Goal: Task Accomplishment & Management: Complete application form

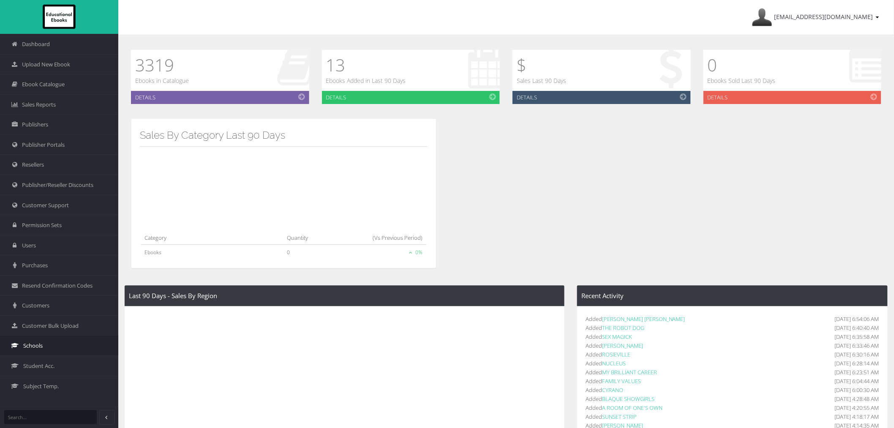
click at [43, 345] on link "Schools" at bounding box center [59, 345] width 118 height 20
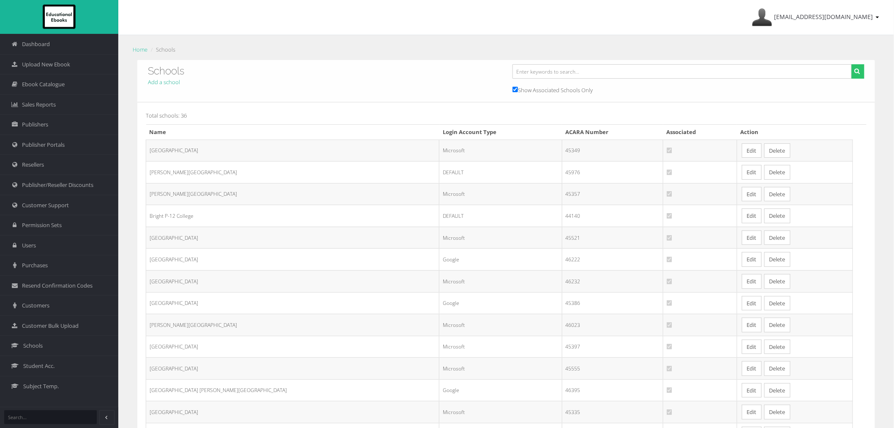
click at [178, 82] on link "Add a school" at bounding box center [164, 82] width 32 height 8
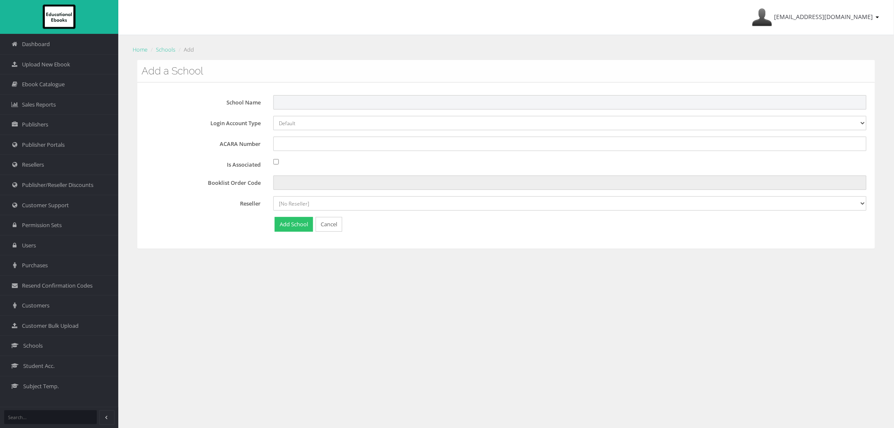
click at [294, 102] on input "School Name" at bounding box center [569, 102] width 593 height 14
drag, startPoint x: 317, startPoint y: 102, endPoint x: 201, endPoint y: 109, distance: 116.8
click at [201, 109] on div "School Name Red Cliffs" at bounding box center [509, 102] width 727 height 14
paste input "Secondary College"
type input "Red Cliffs Secondary College"
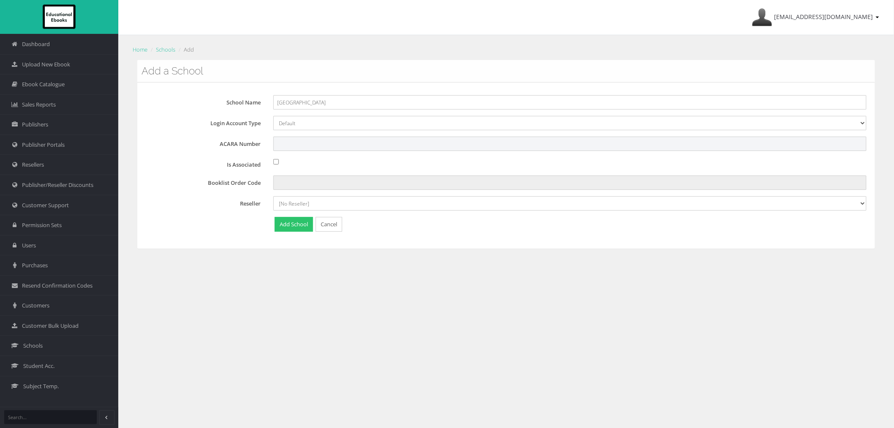
click at [331, 142] on input "ACARA Number" at bounding box center [569, 143] width 593 height 14
paste input "45458"
type input "45458"
click at [276, 160] on input "Is Associated" at bounding box center [275, 161] width 5 height 5
checkbox input "true"
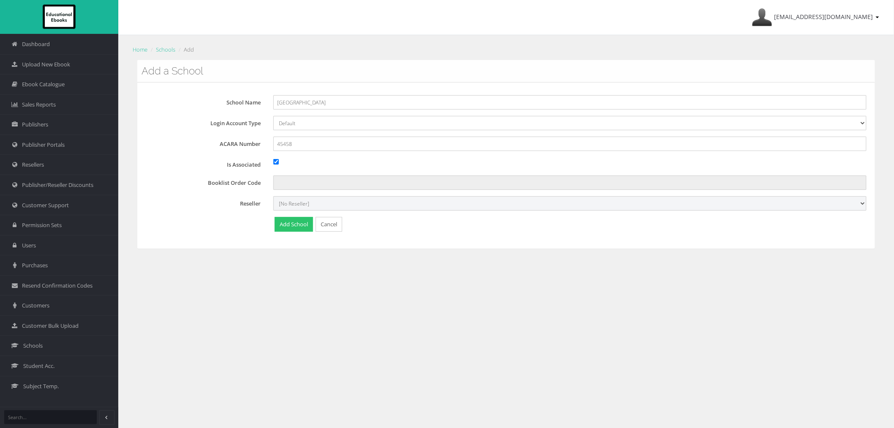
click at [291, 199] on select "[No Reseller] Lilydale Books JP Books Victoria Pty Ltd Lamont Books Better Books" at bounding box center [569, 203] width 593 height 14
select select "982ec6f6-a058-e411-9fc3-00155d7a4405"
click at [273, 196] on select "[No Reseller] Lilydale Books JP Books Victoria Pty Ltd Lamont Books Better Books" at bounding box center [569, 203] width 593 height 14
click at [265, 239] on div "School Name Red Cliffs Secondary College Login Account Type Default Google Micr…" at bounding box center [506, 165] width 738 height 166
click at [286, 229] on button "Add School" at bounding box center [294, 224] width 38 height 15
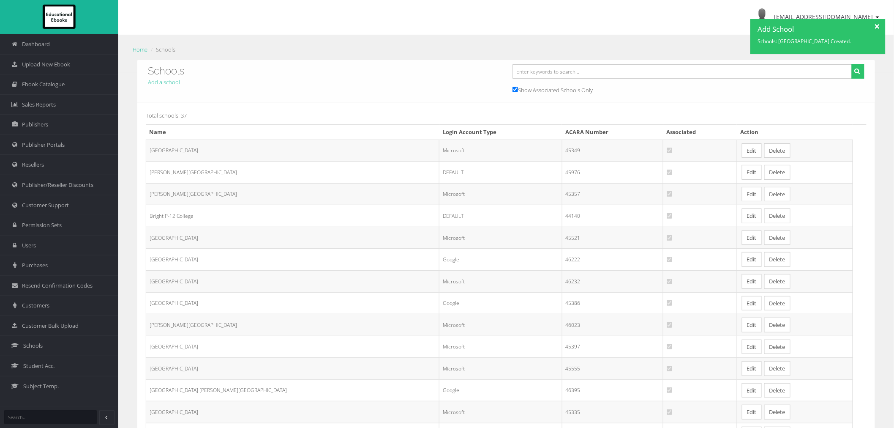
click at [877, 24] on div at bounding box center [877, 25] width 15 height 13
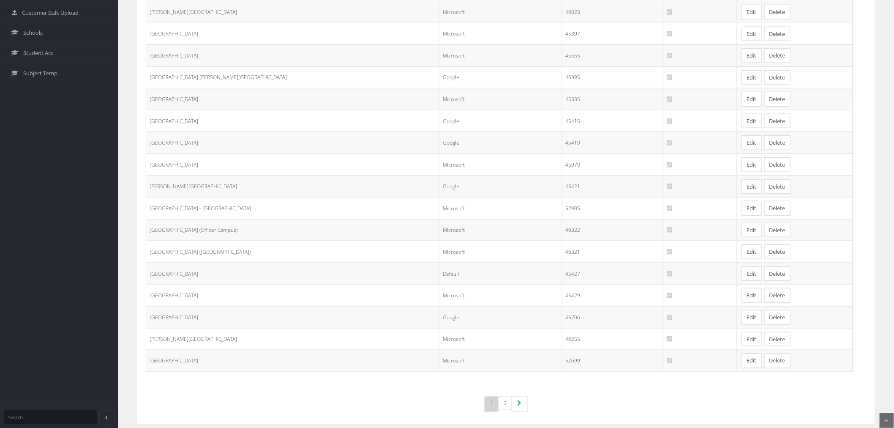
scroll to position [324, 0]
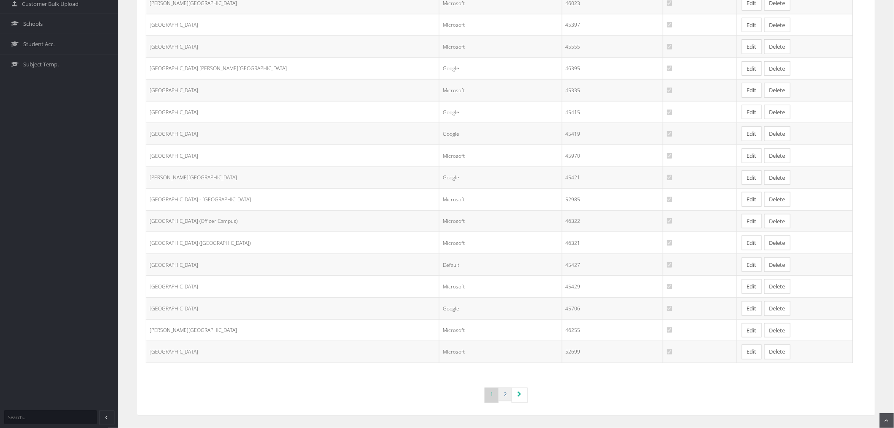
click at [506, 395] on link "2" at bounding box center [505, 394] width 14 height 14
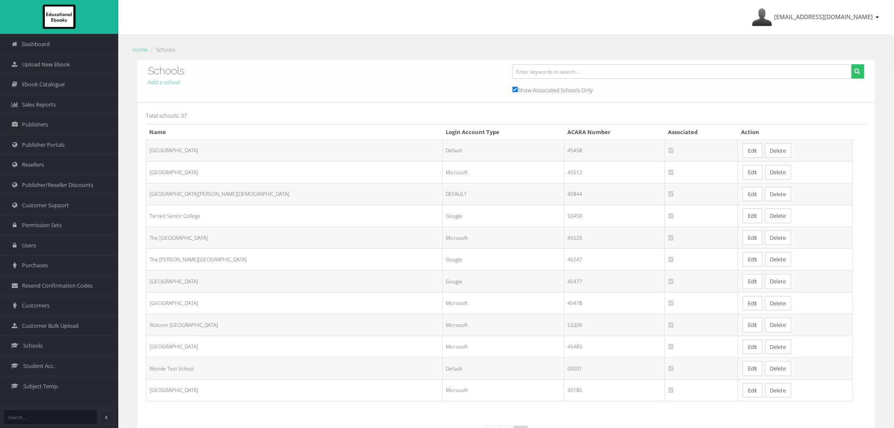
click at [743, 151] on link "Edit" at bounding box center [753, 150] width 20 height 15
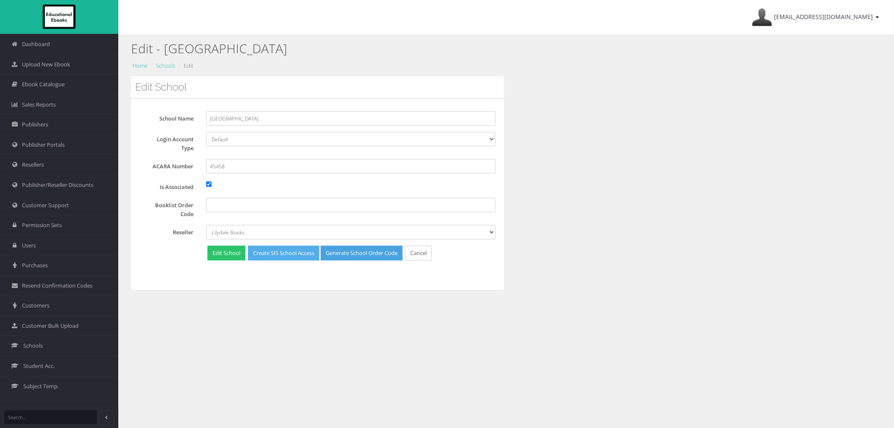
click at [293, 254] on link "Create SIS School Access" at bounding box center [283, 252] width 71 height 15
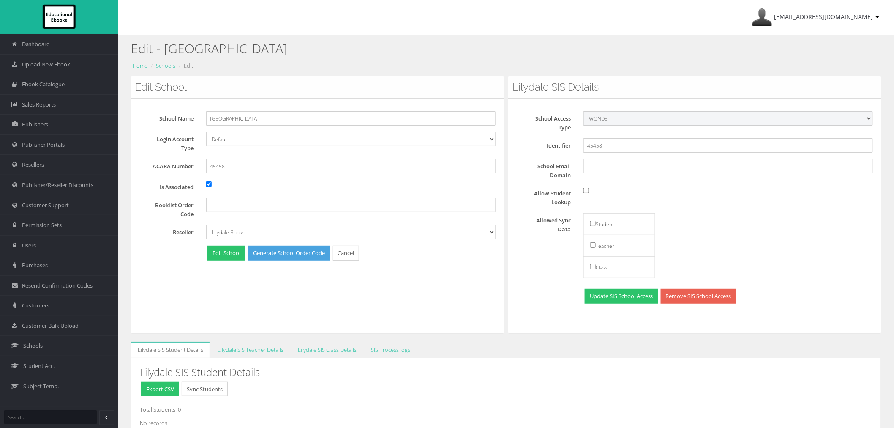
click at [607, 117] on select "File Import LISS WONDE" at bounding box center [727, 118] width 289 height 14
select select "LISS"
click at [583, 111] on select "File Import LISS WONDE" at bounding box center [727, 118] width 289 height 14
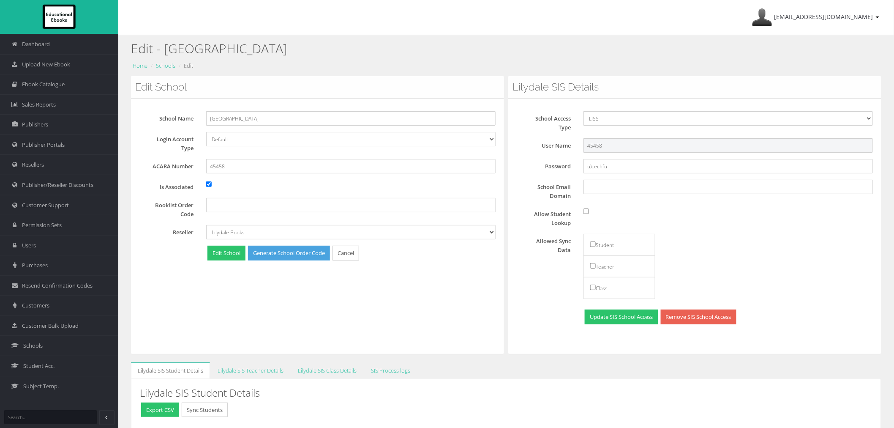
drag, startPoint x: 610, startPoint y: 148, endPoint x: 583, endPoint y: 145, distance: 26.7
click at [583, 145] on div "45458" at bounding box center [728, 145] width 302 height 14
click at [622, 145] on input "45458" at bounding box center [727, 145] width 289 height 14
drag, startPoint x: 616, startPoint y: 147, endPoint x: 575, endPoint y: 147, distance: 40.6
click at [575, 147] on div "User Name 45458" at bounding box center [698, 145] width 363 height 14
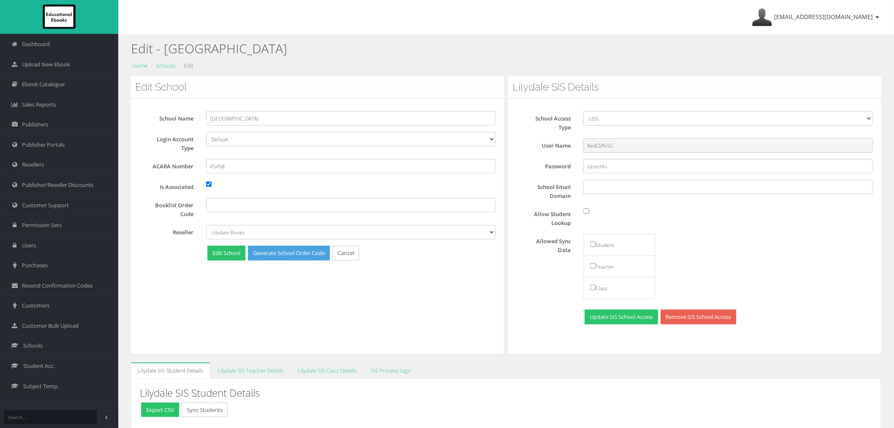
drag, startPoint x: 615, startPoint y: 146, endPoint x: 582, endPoint y: 148, distance: 33.4
click at [582, 148] on div "RedCliffsSC" at bounding box center [728, 145] width 302 height 14
type input "RedCliffsSC"
click at [524, 194] on label "School Email Domain" at bounding box center [547, 190] width 60 height 21
click at [583, 194] on input "School Email Domain" at bounding box center [727, 187] width 289 height 14
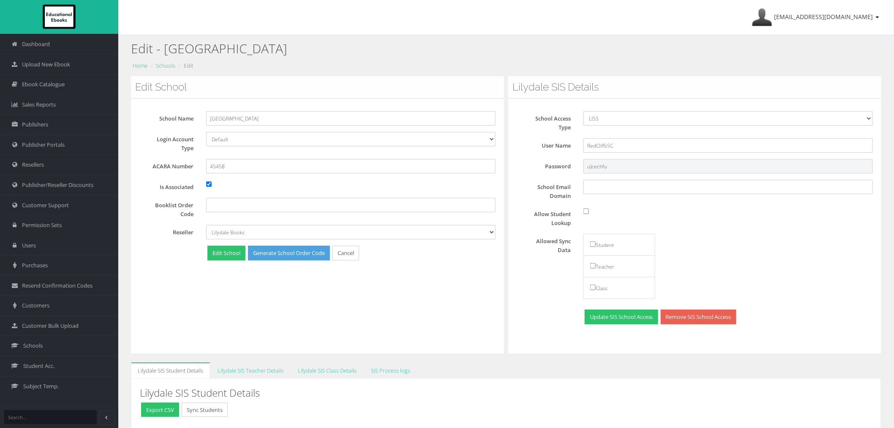
drag, startPoint x: 610, startPoint y: 166, endPoint x: 575, endPoint y: 168, distance: 35.1
click at [575, 168] on div "Password u)cechfu" at bounding box center [698, 166] width 363 height 14
drag, startPoint x: 233, startPoint y: 169, endPoint x: 148, endPoint y: 170, distance: 85.4
click at [148, 170] on div "ACARA Number 45458" at bounding box center [320, 166] width 363 height 14
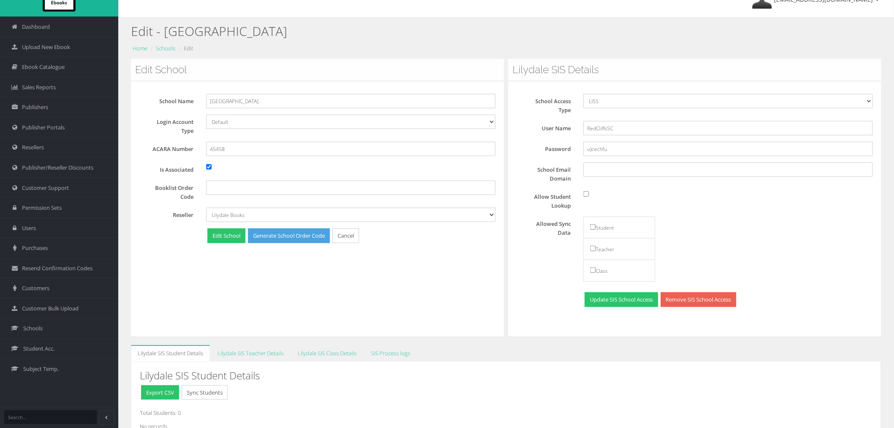
scroll to position [63, 0]
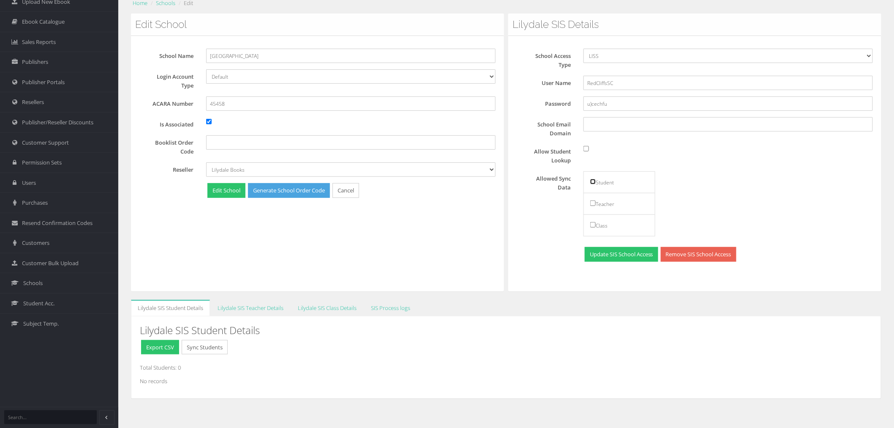
click at [595, 183] on input "checkbox" at bounding box center [592, 181] width 5 height 5
checkbox input "true"
click at [593, 204] on input "checkbox" at bounding box center [592, 202] width 5 height 5
checkbox input "true"
click at [585, 147] on input "Allow Student Lookup" at bounding box center [585, 148] width 5 height 5
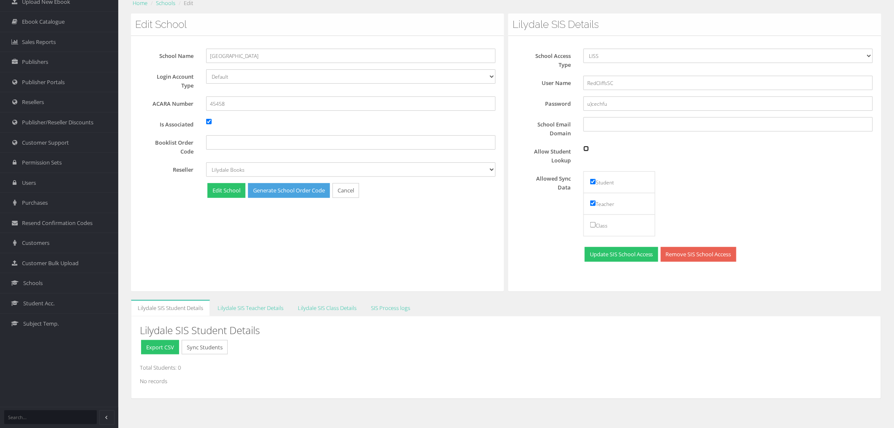
checkbox input "true"
click at [606, 252] on button "Update SIS School Access" at bounding box center [622, 254] width 74 height 15
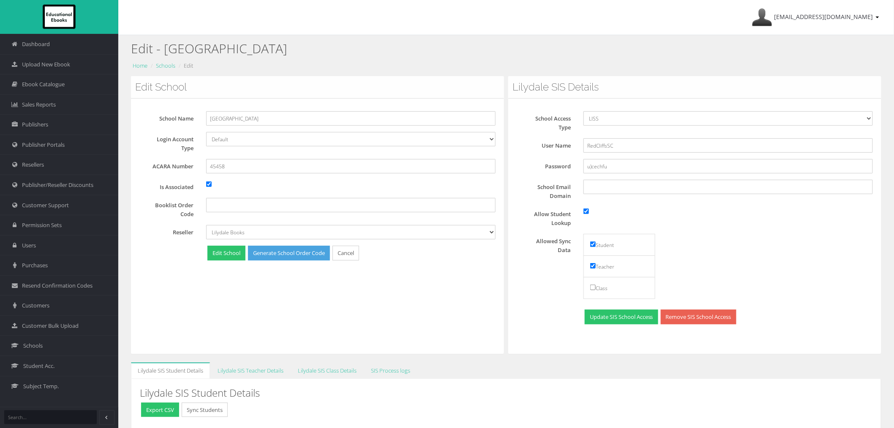
click at [218, 309] on div "Edit School School Name [GEOGRAPHIC_DATA] Login Account Type Default Google Mic…" at bounding box center [317, 215] width 373 height 278
click at [170, 68] on link "Schools" at bounding box center [165, 66] width 19 height 8
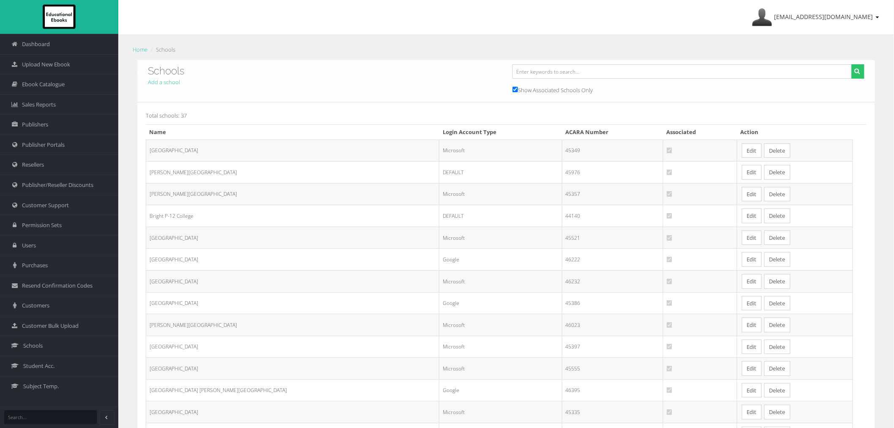
click at [439, 231] on td "Microsoft" at bounding box center [500, 237] width 123 height 22
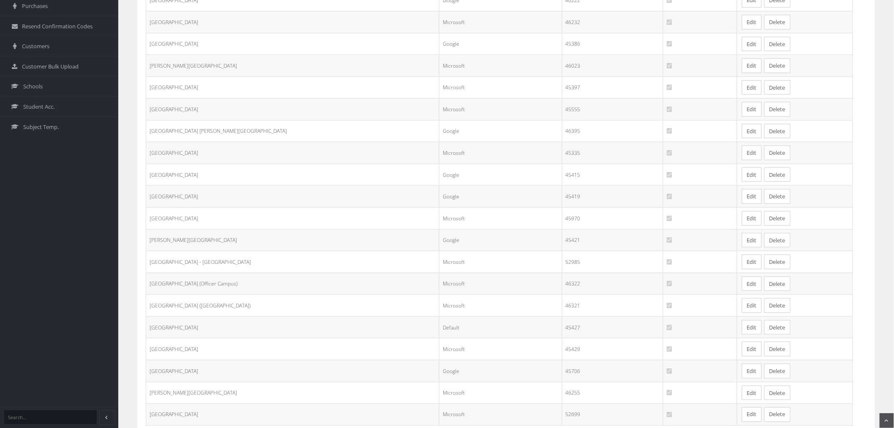
scroll to position [324, 0]
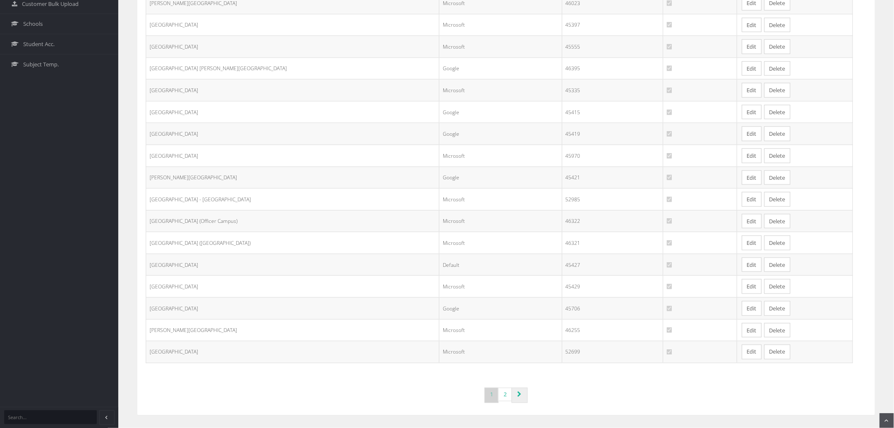
click at [524, 398] on link "Page navigation" at bounding box center [520, 394] width 16 height 15
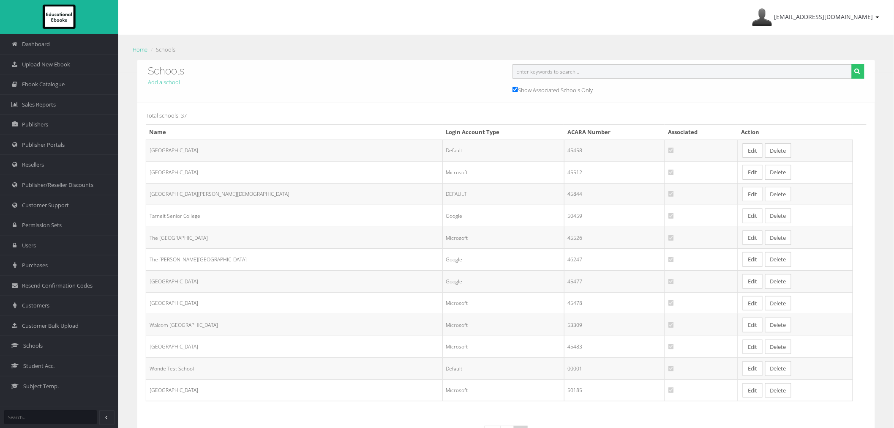
click at [595, 73] on input "text" at bounding box center [682, 71] width 339 height 14
type input "red c"
click at [516, 88] on input "Show Associated Schools Only" at bounding box center [515, 89] width 5 height 5
checkbox input "false"
click at [540, 77] on input "red c" at bounding box center [682, 71] width 339 height 14
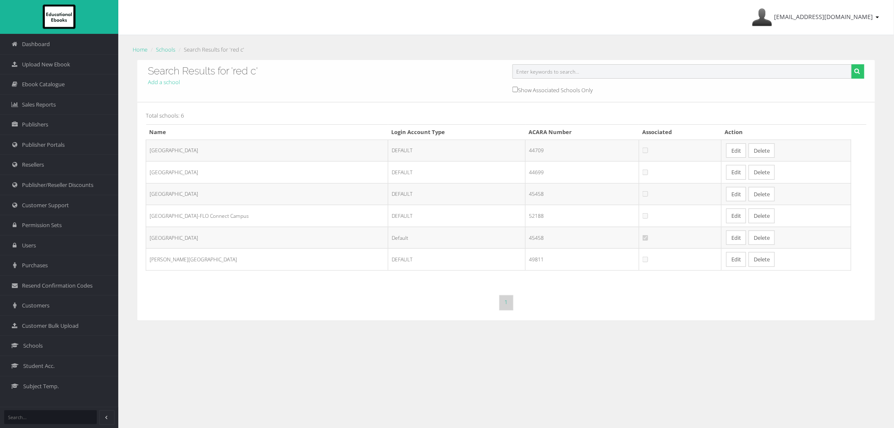
click at [543, 74] on input "text" at bounding box center [682, 71] width 339 height 14
type input "red c"
click at [737, 195] on link "Edit" at bounding box center [736, 194] width 20 height 15
click at [735, 236] on link "Edit" at bounding box center [736, 237] width 20 height 15
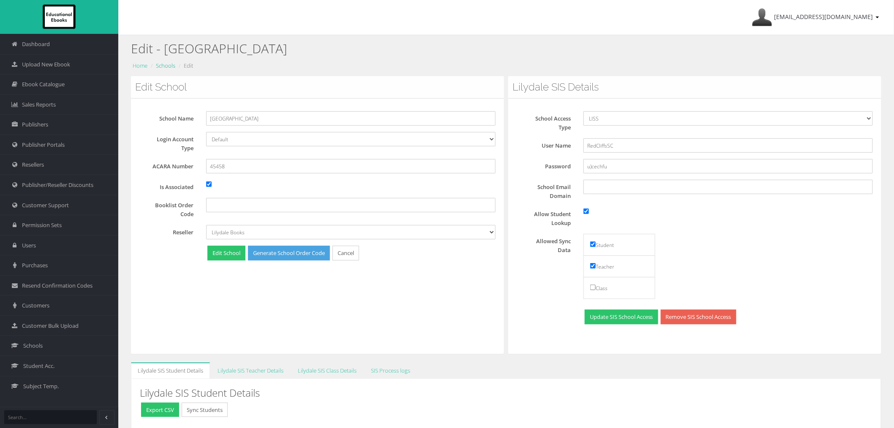
click at [164, 67] on link "Schools" at bounding box center [165, 66] width 19 height 8
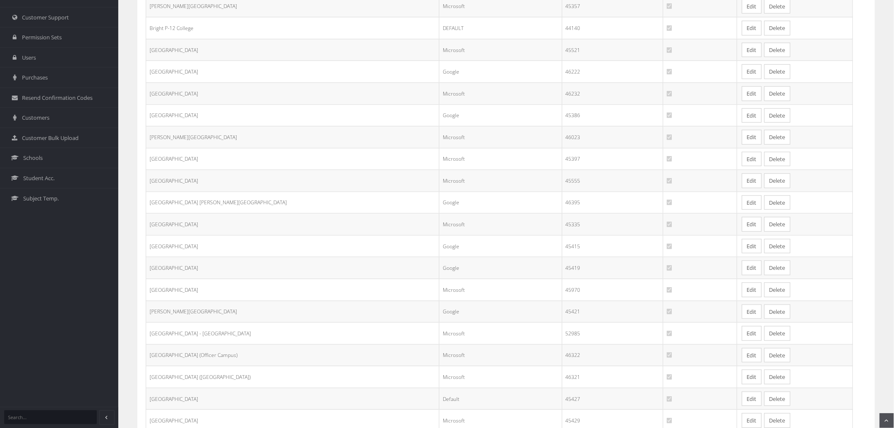
scroll to position [281, 0]
